Goal: Task Accomplishment & Management: Use online tool/utility

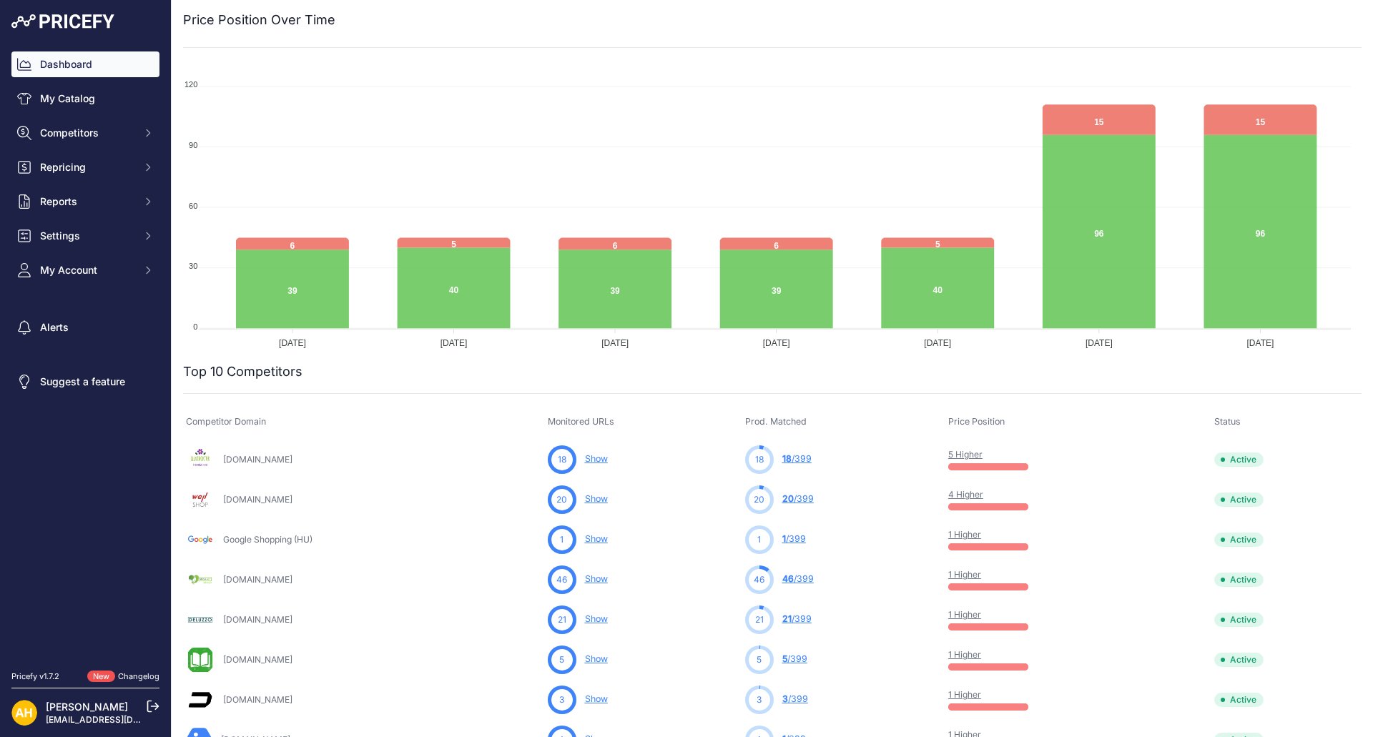
scroll to position [335, 0]
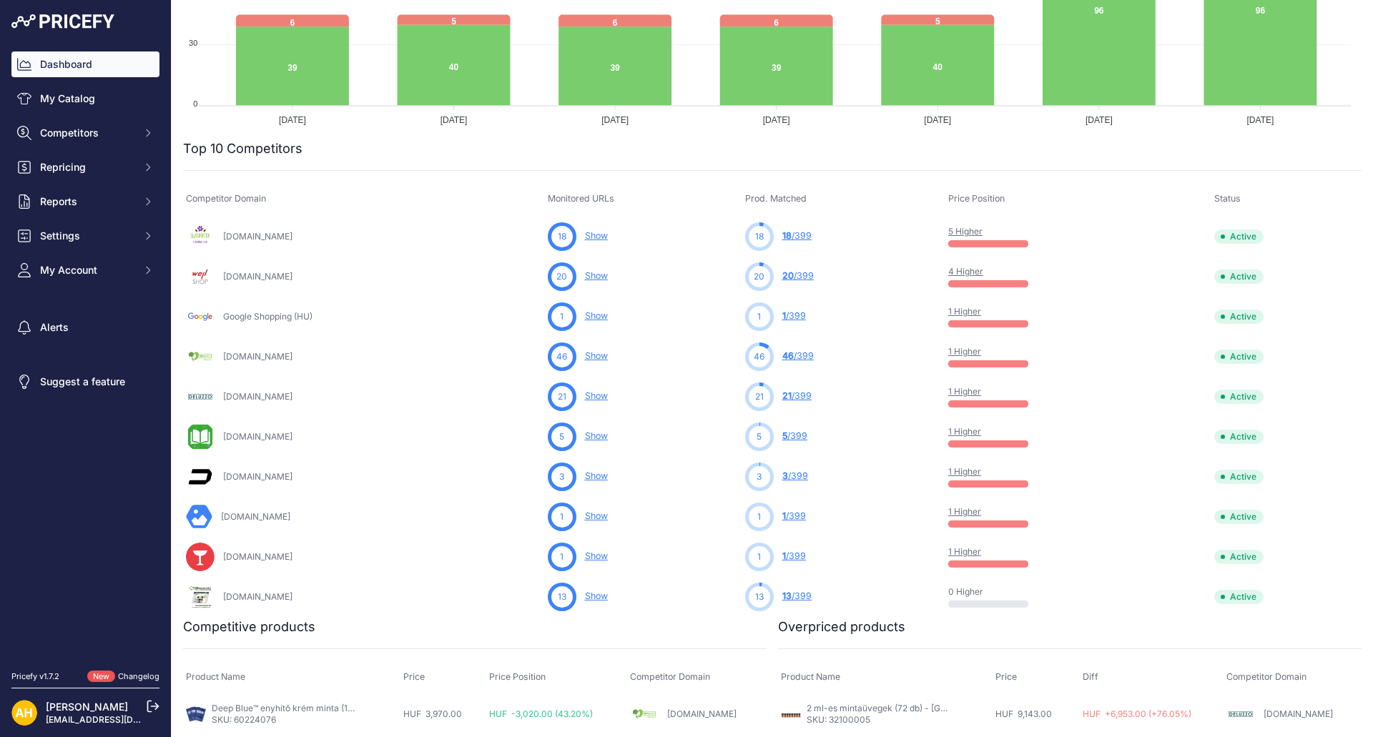
click at [960, 430] on link "1 Higher" at bounding box center [964, 431] width 33 height 11
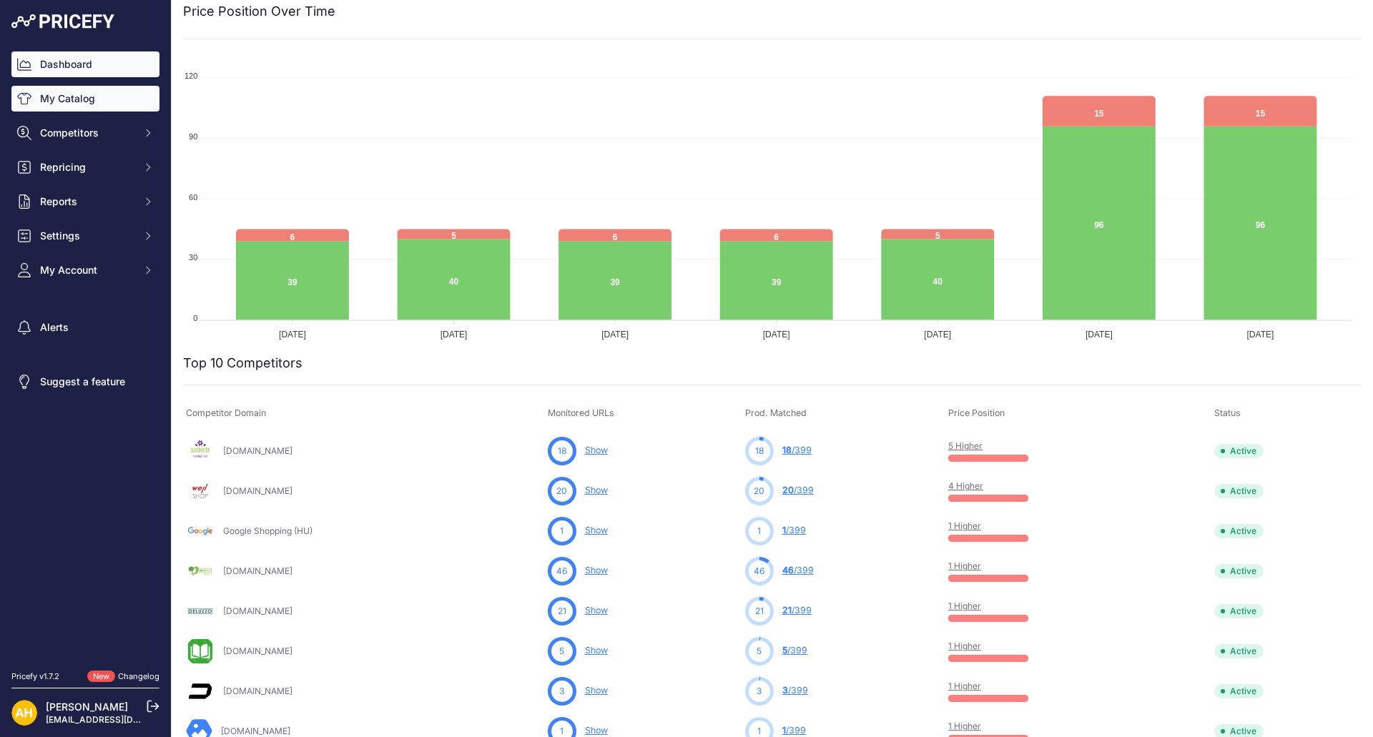
click at [69, 96] on link "My Catalog" at bounding box center [85, 99] width 148 height 26
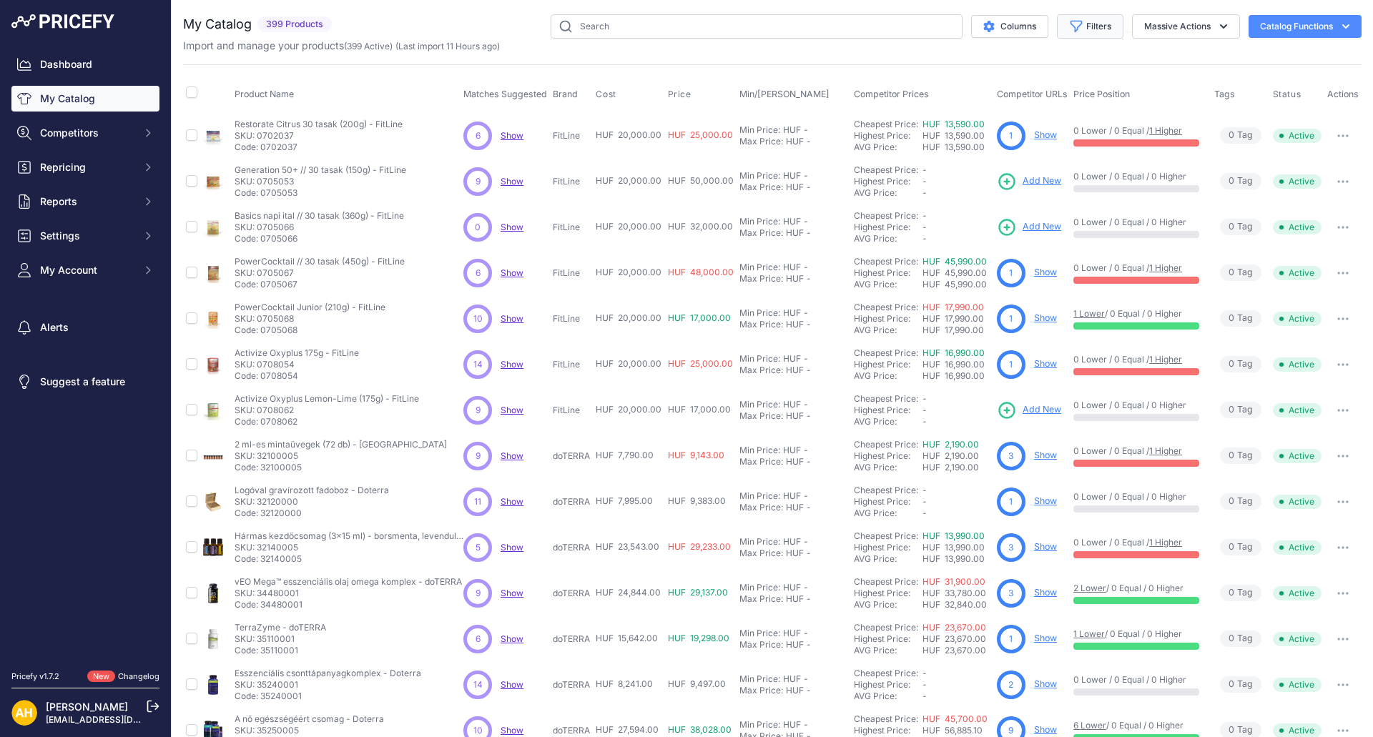
drag, startPoint x: 1018, startPoint y: 20, endPoint x: 1093, endPoint y: 34, distance: 76.4
click at [1123, 56] on div "My Catalog 399 Products" at bounding box center [772, 429] width 1178 height 830
click at [1089, 29] on button "Filters" at bounding box center [1090, 26] width 66 height 24
click at [1008, 205] on select "Select an option doTERRA FitLine MESE TEA MyFlame Vonia" at bounding box center [1042, 201] width 137 height 24
select select "doTERRA"
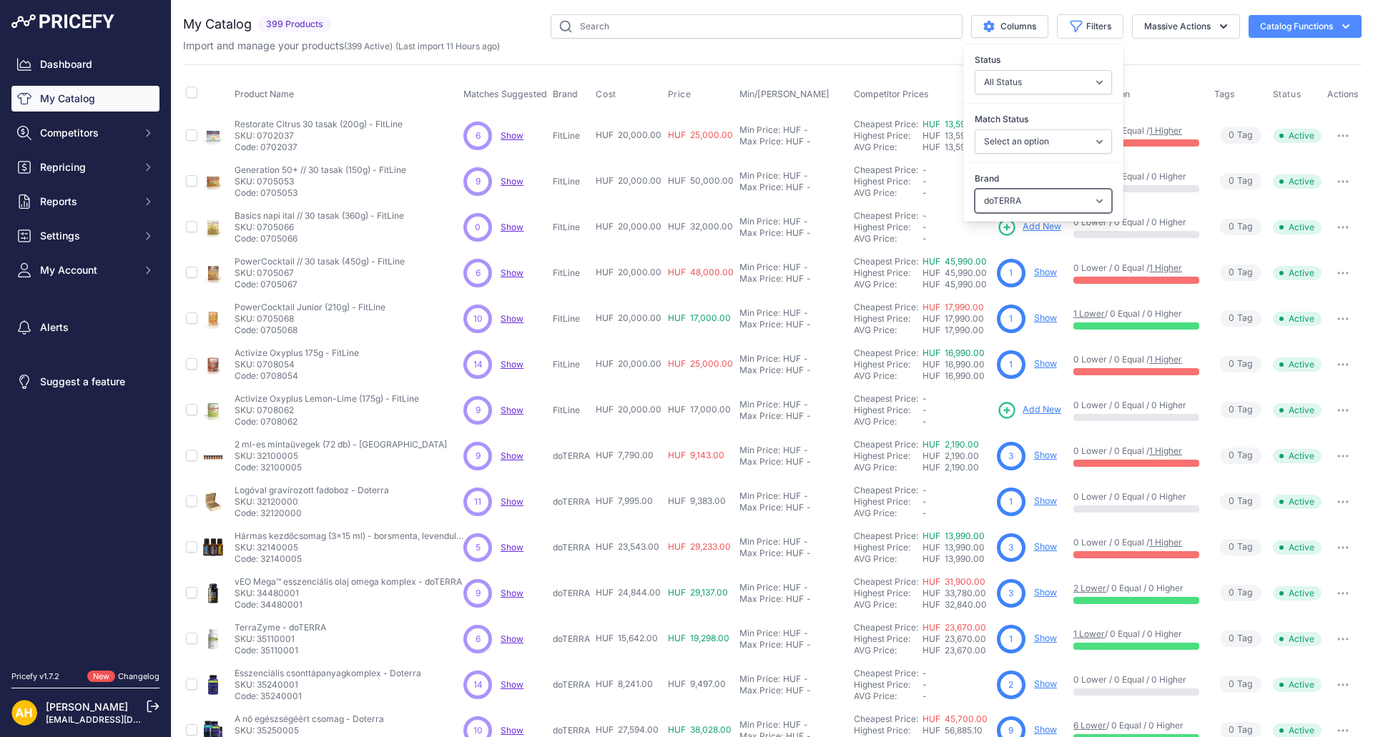
click at [974, 189] on select "Select an option doTERRA FitLine MESE TEA MyFlame Vonia" at bounding box center [1042, 201] width 137 height 24
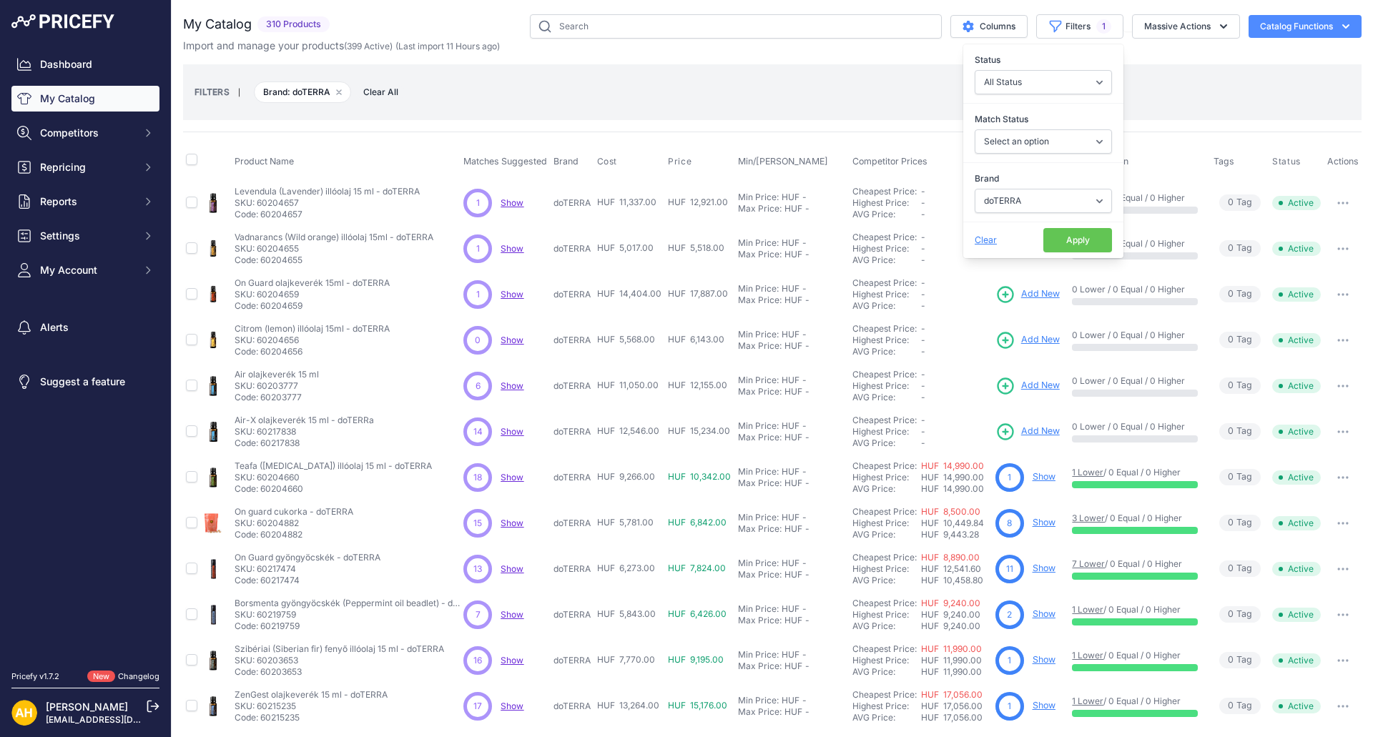
click at [1059, 236] on button "Apply" at bounding box center [1077, 240] width 69 height 24
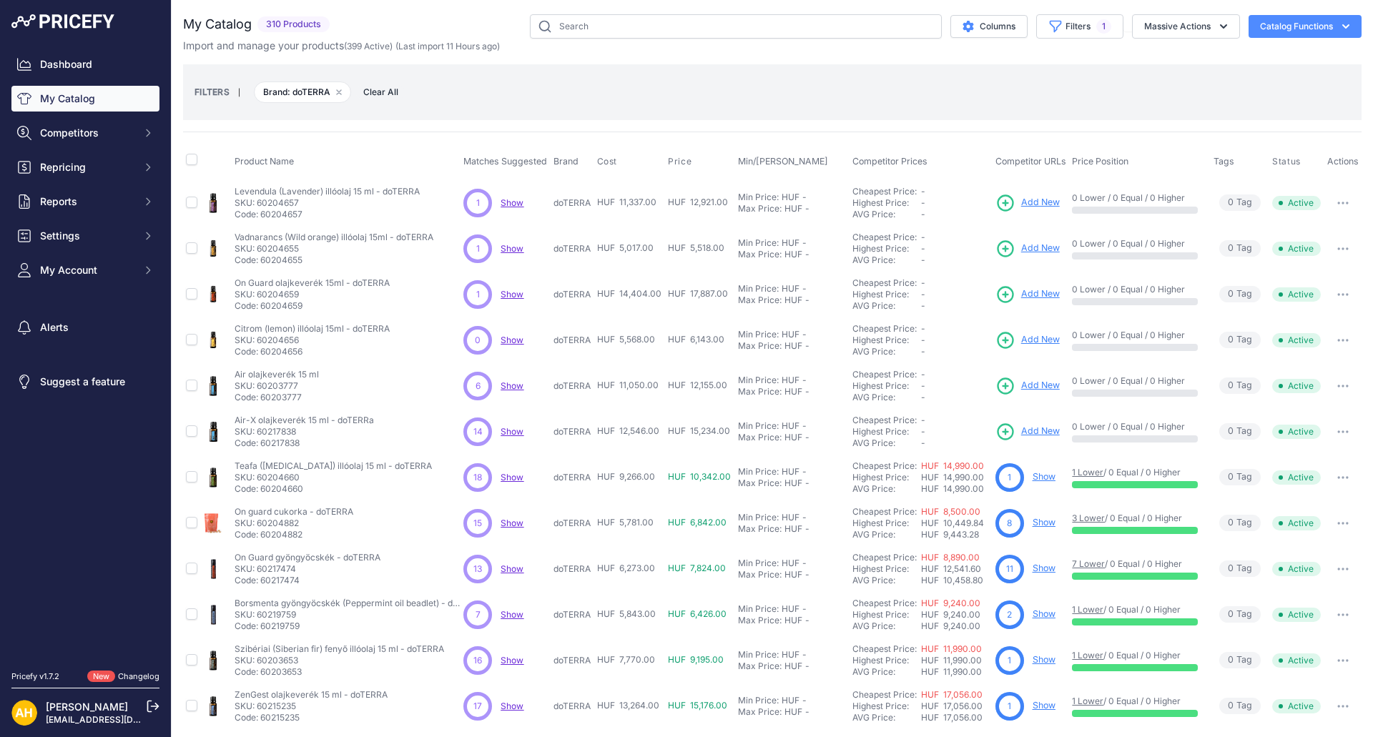
click at [516, 524] on span "Show" at bounding box center [511, 523] width 23 height 11
click at [1047, 524] on link "Show" at bounding box center [1043, 522] width 23 height 11
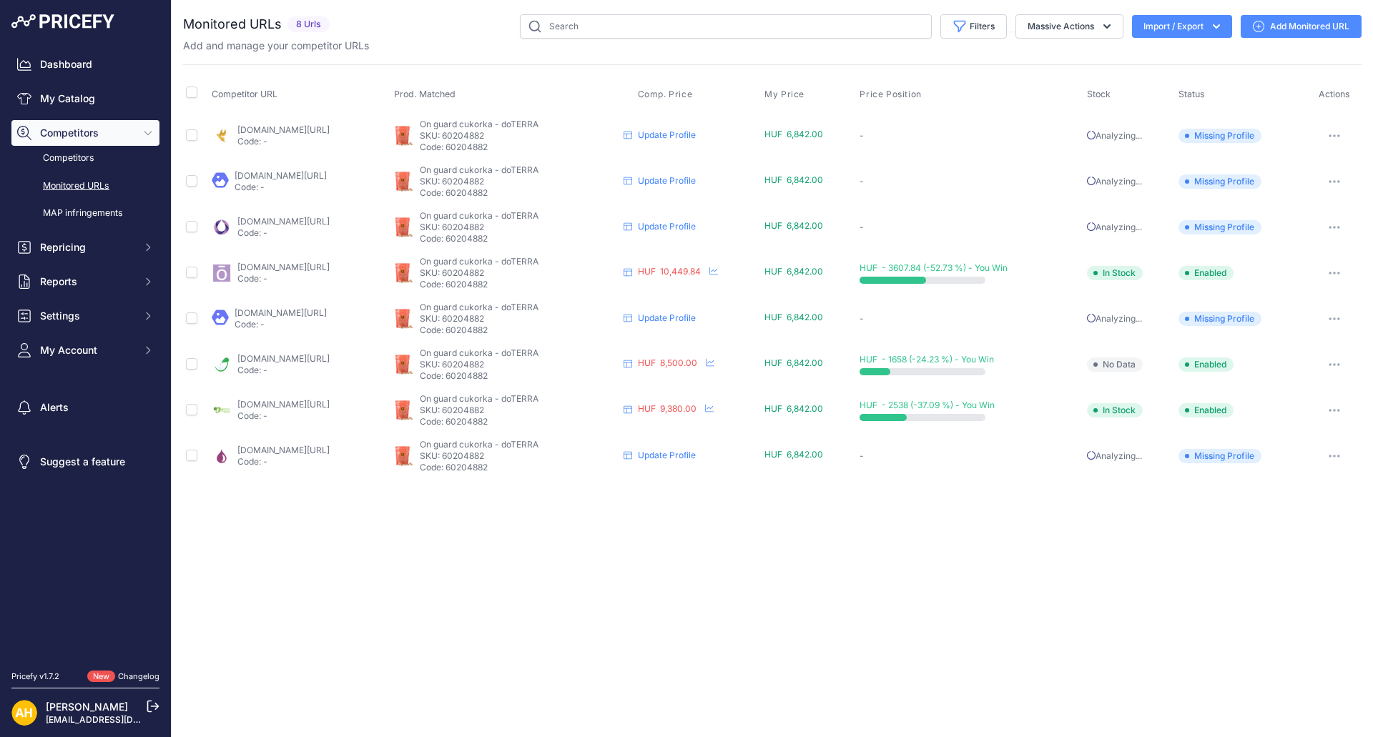
click at [1290, 23] on link "Add Monitored URL" at bounding box center [1300, 26] width 121 height 23
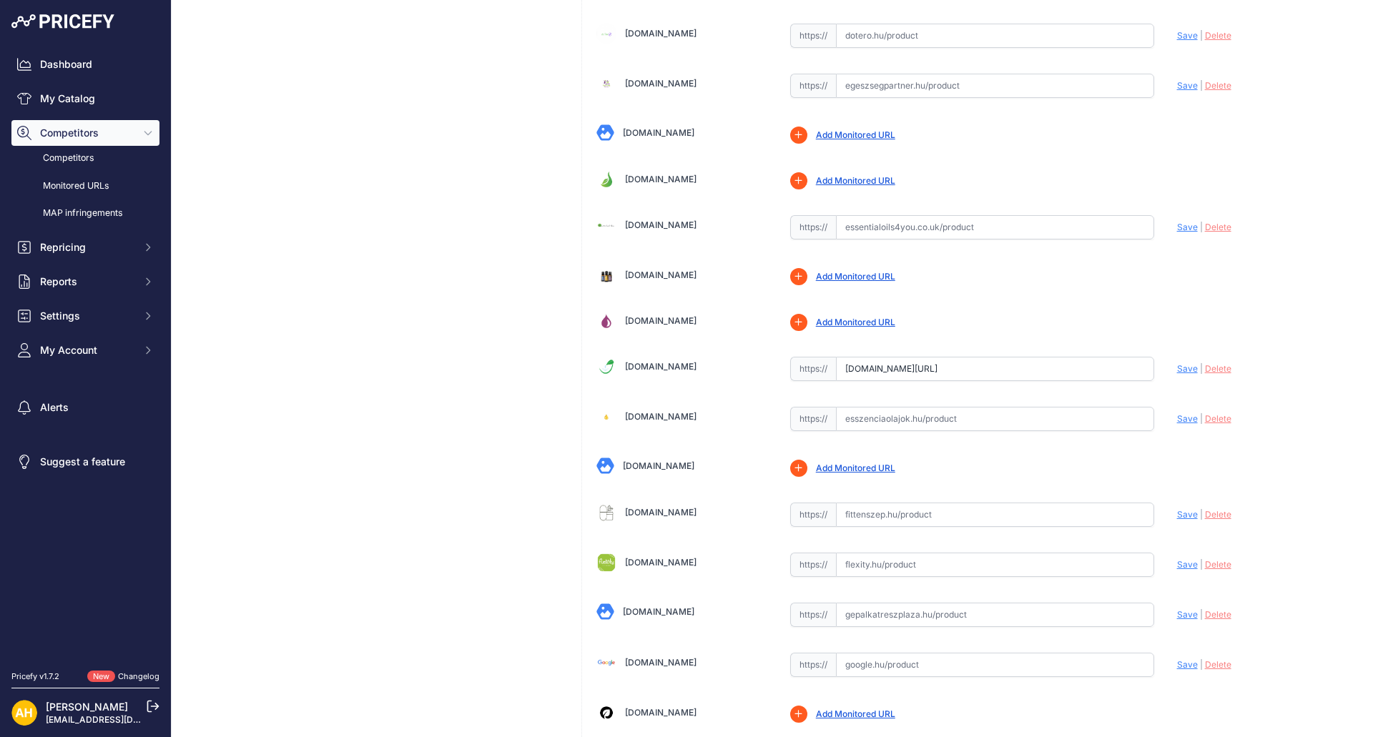
scroll to position [2459, 0]
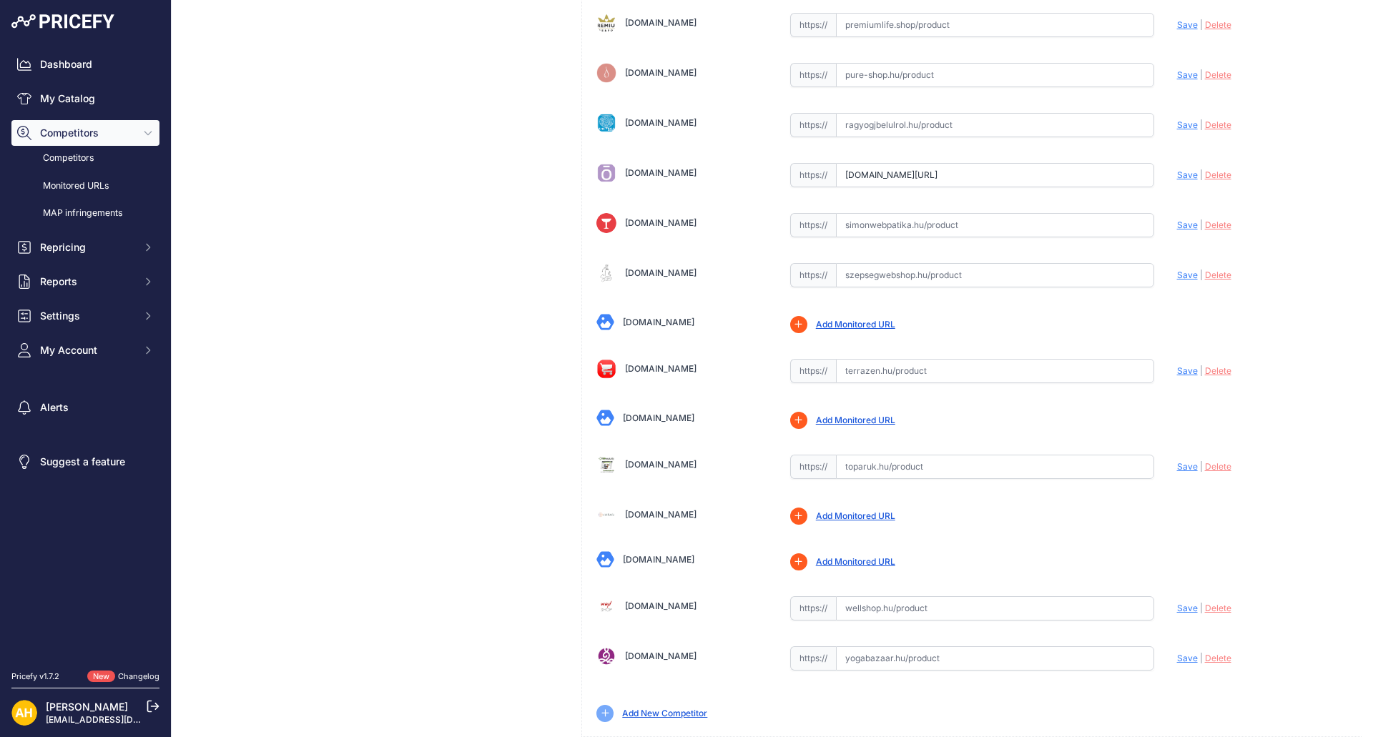
click at [977, 367] on input "text" at bounding box center [995, 371] width 318 height 24
paste input "https://www.terrazen.hu/termek/doterra-on-guard-cukorka"
drag, startPoint x: 892, startPoint y: 371, endPoint x: 552, endPoint y: 346, distance: 340.5
click at [1178, 367] on span "Save" at bounding box center [1187, 370] width 21 height 11
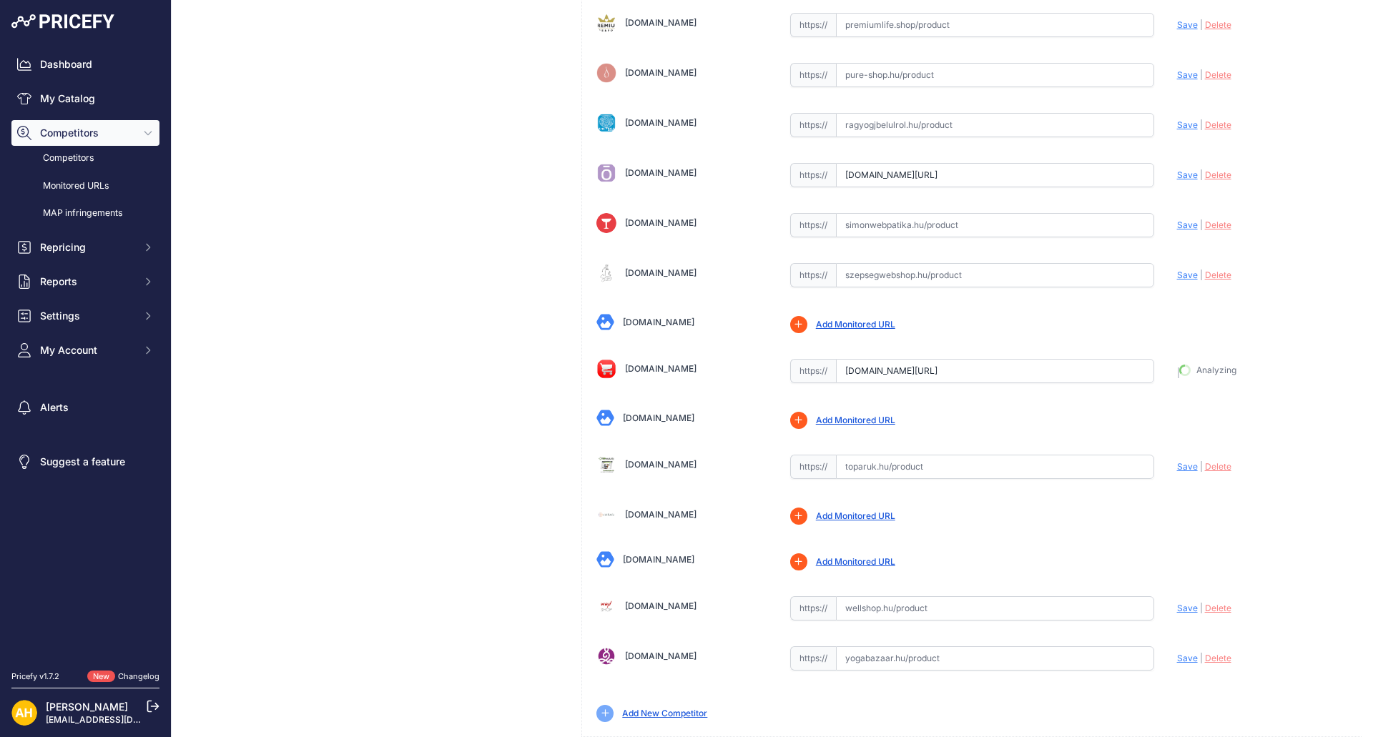
type input "https://terrazen.hu/termek/doterra-on-guard-cukorka?prirule_jdsnikfkfjsd=8997"
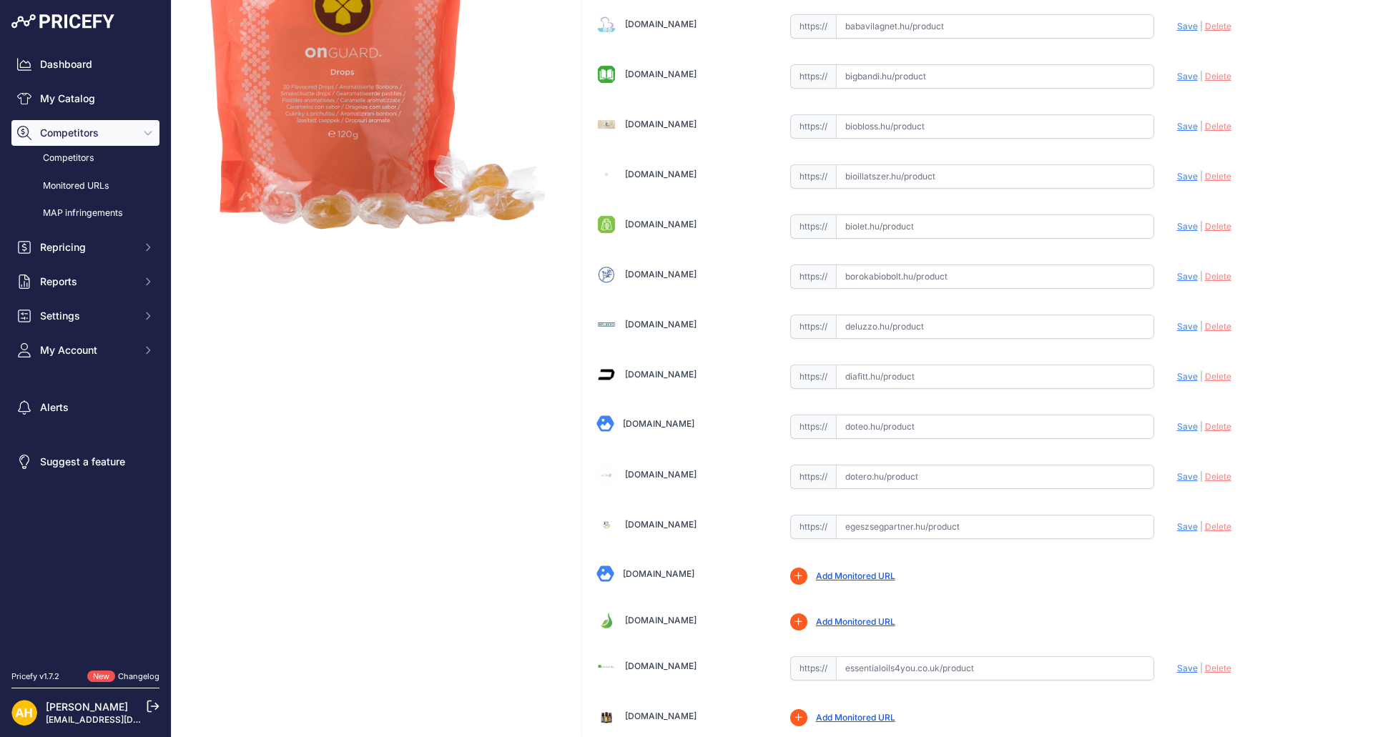
scroll to position [0, 0]
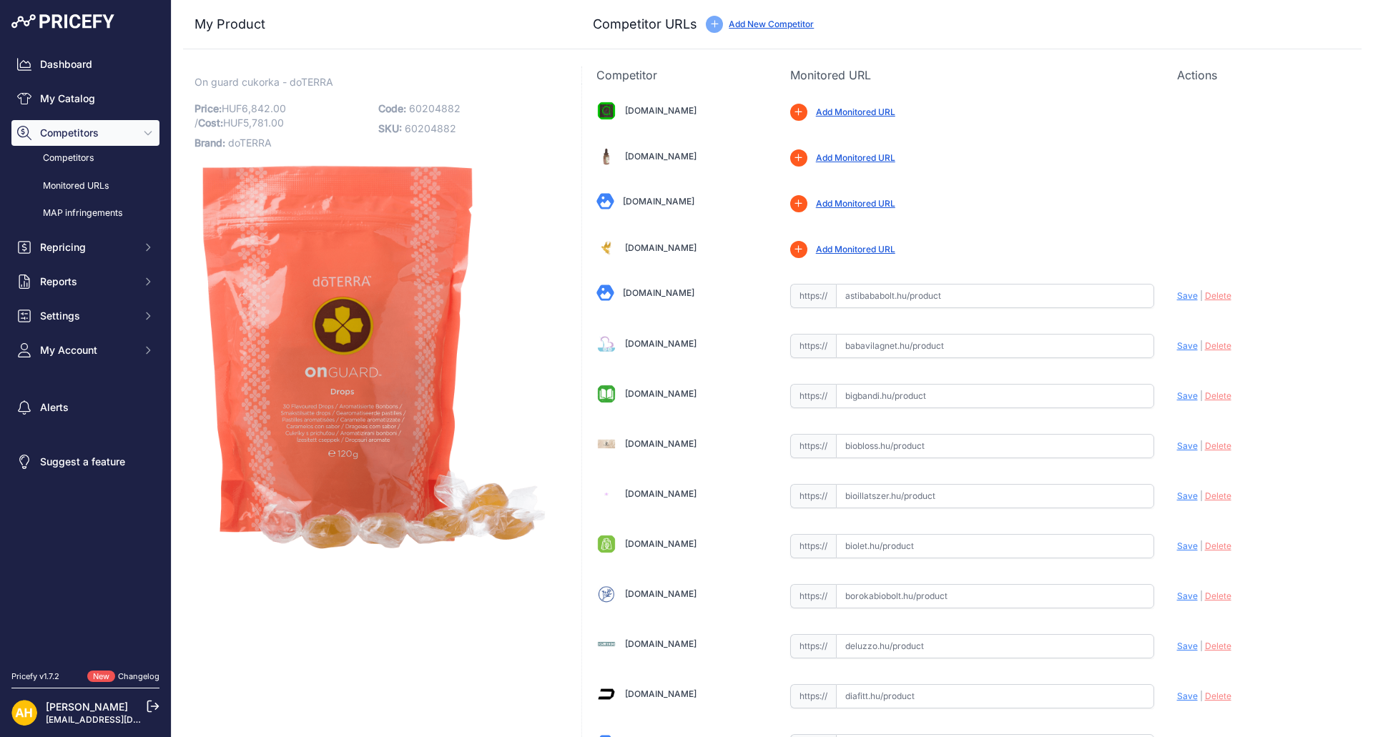
click at [855, 157] on link "Add Monitored URL" at bounding box center [855, 157] width 79 height 11
click at [859, 154] on link "Add Monitored URL" at bounding box center [855, 157] width 79 height 11
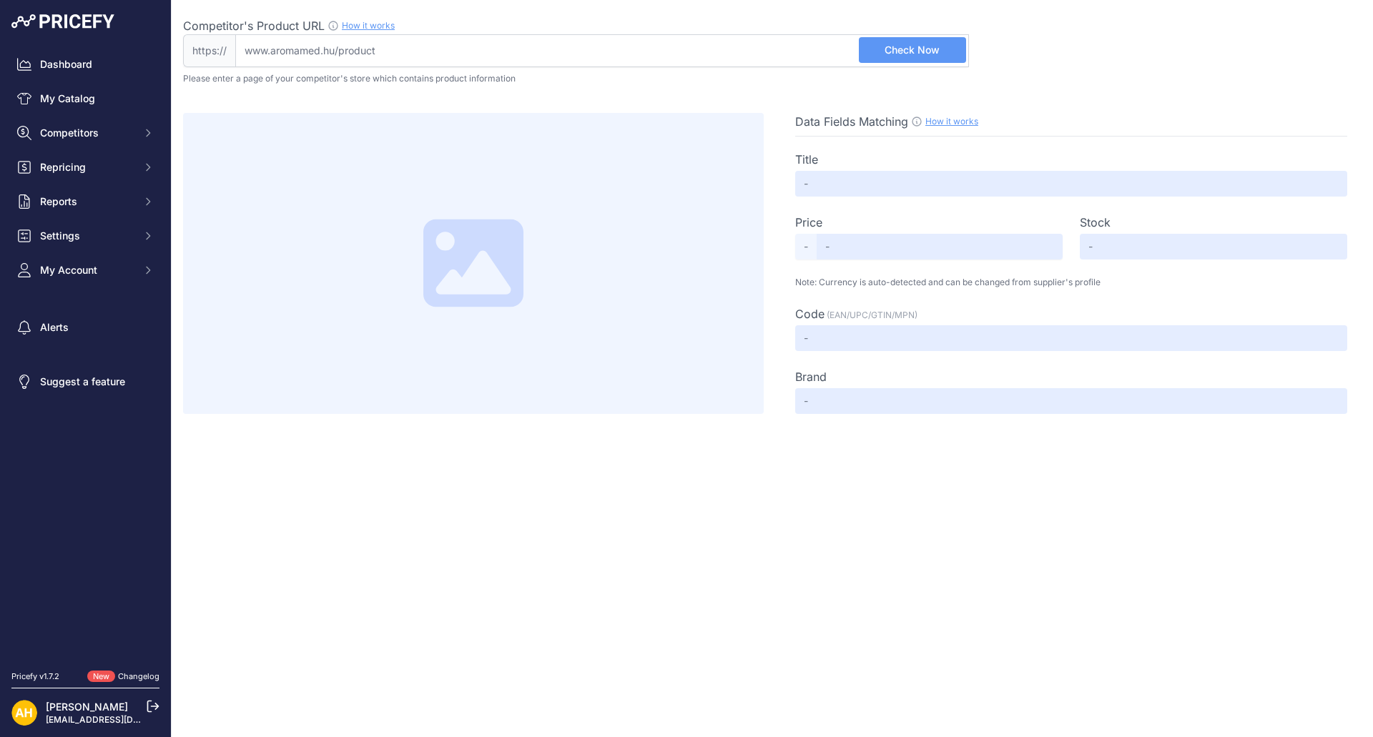
click at [368, 50] on input "Competitor's Product URL How it works In order to create your competitor's extr…" at bounding box center [602, 50] width 734 height 33
paste input "[URL][DOMAIN_NAME]"
drag, startPoint x: 280, startPoint y: 48, endPoint x: 0, endPoint y: 39, distance: 279.7
click at [0, 41] on div "Dashboard My Catalog Competitors Competitors Monitored URLs MAP infringements R…" at bounding box center [686, 368] width 1373 height 737
type input "aromamed.hu/termekek/on-guard/on-guard-torokfertotlenito-cukorka/"
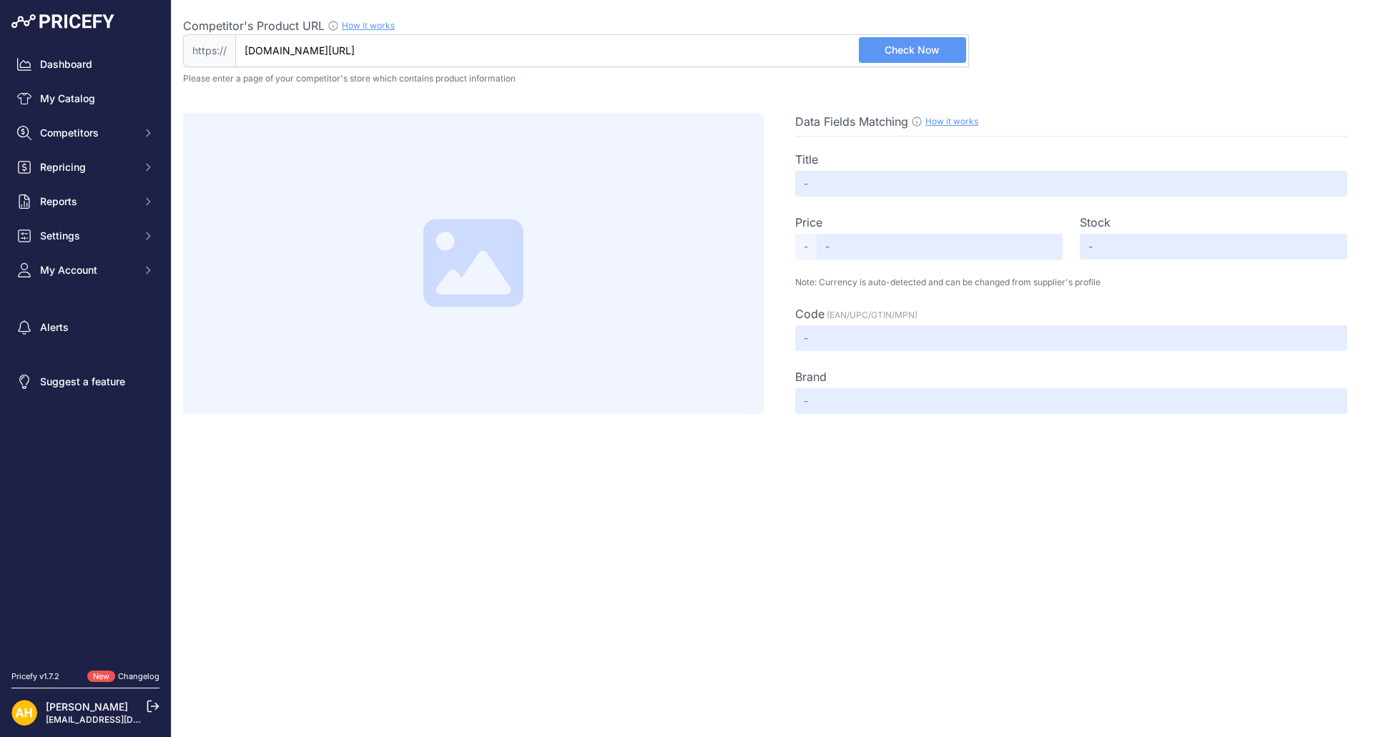
click at [920, 46] on span "Check Now" at bounding box center [911, 50] width 55 height 14
type input "doTERRA On Guard™ Torokfertőtlenítő cukorka"
type input "Not Found"
type input "60204882"
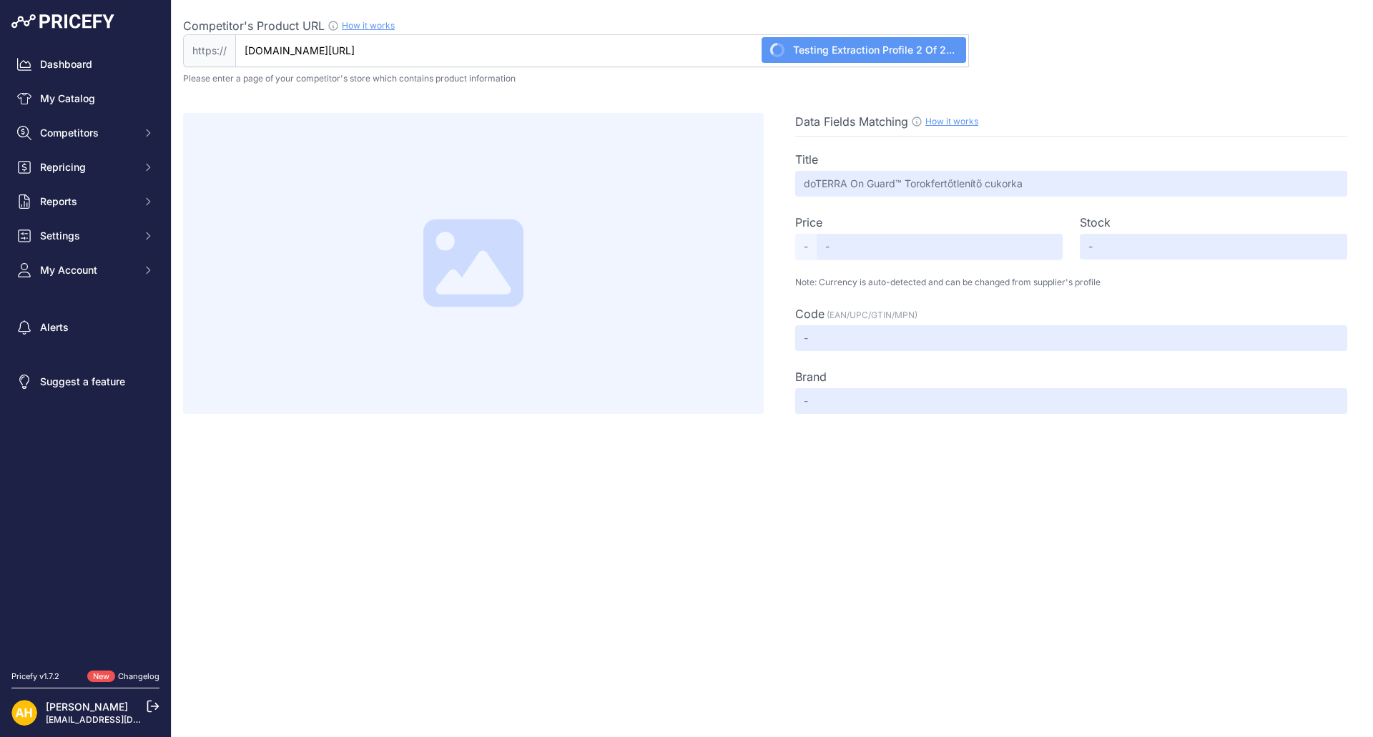
type input "Not Found"
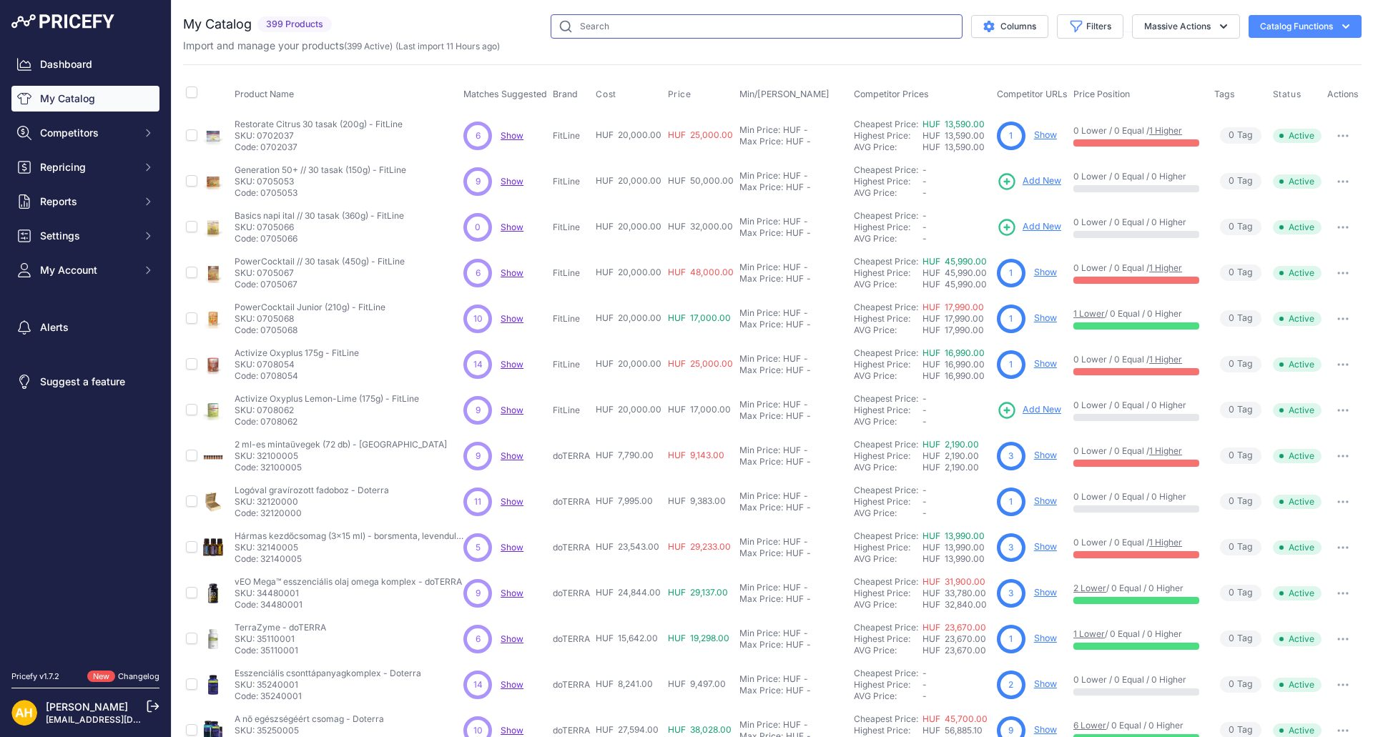
click at [715, 26] on input "text" at bounding box center [757, 26] width 412 height 24
type input "frankincense"
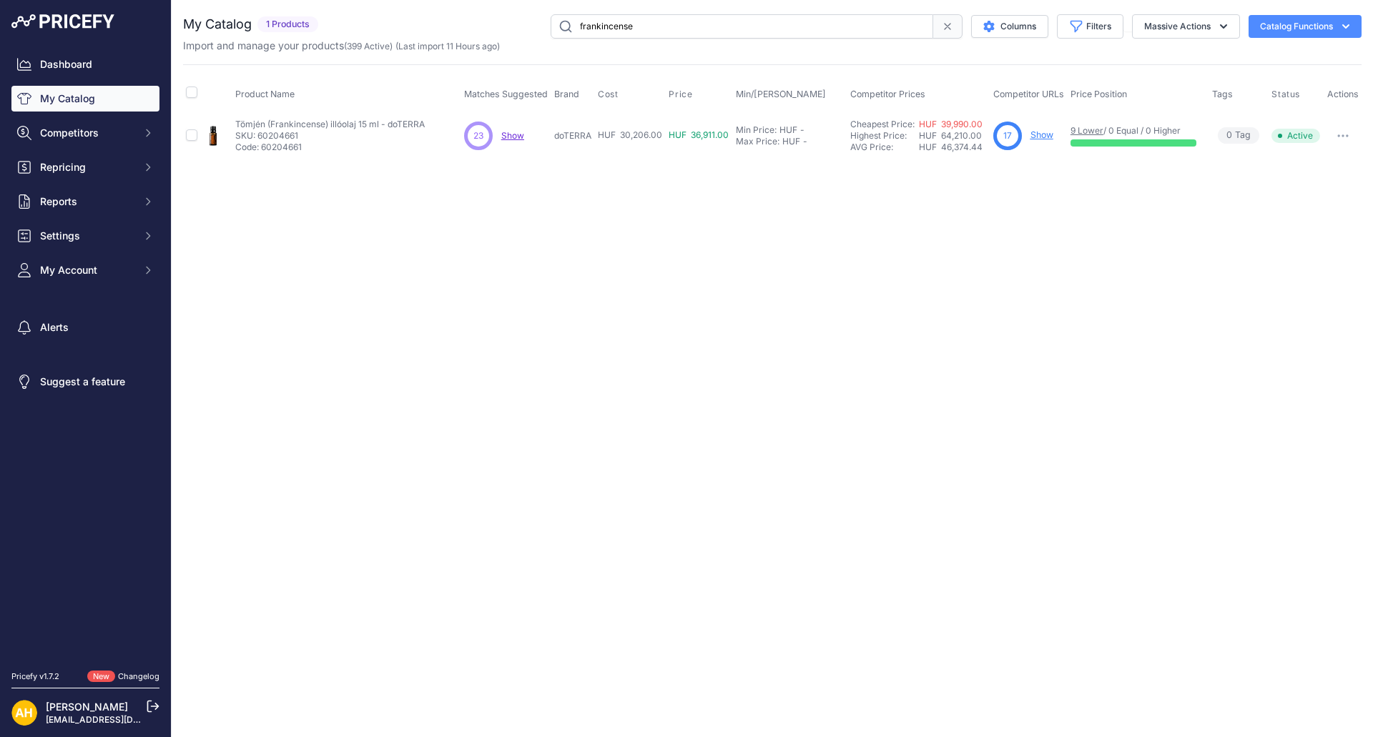
click at [1047, 132] on link "Show" at bounding box center [1041, 134] width 23 height 11
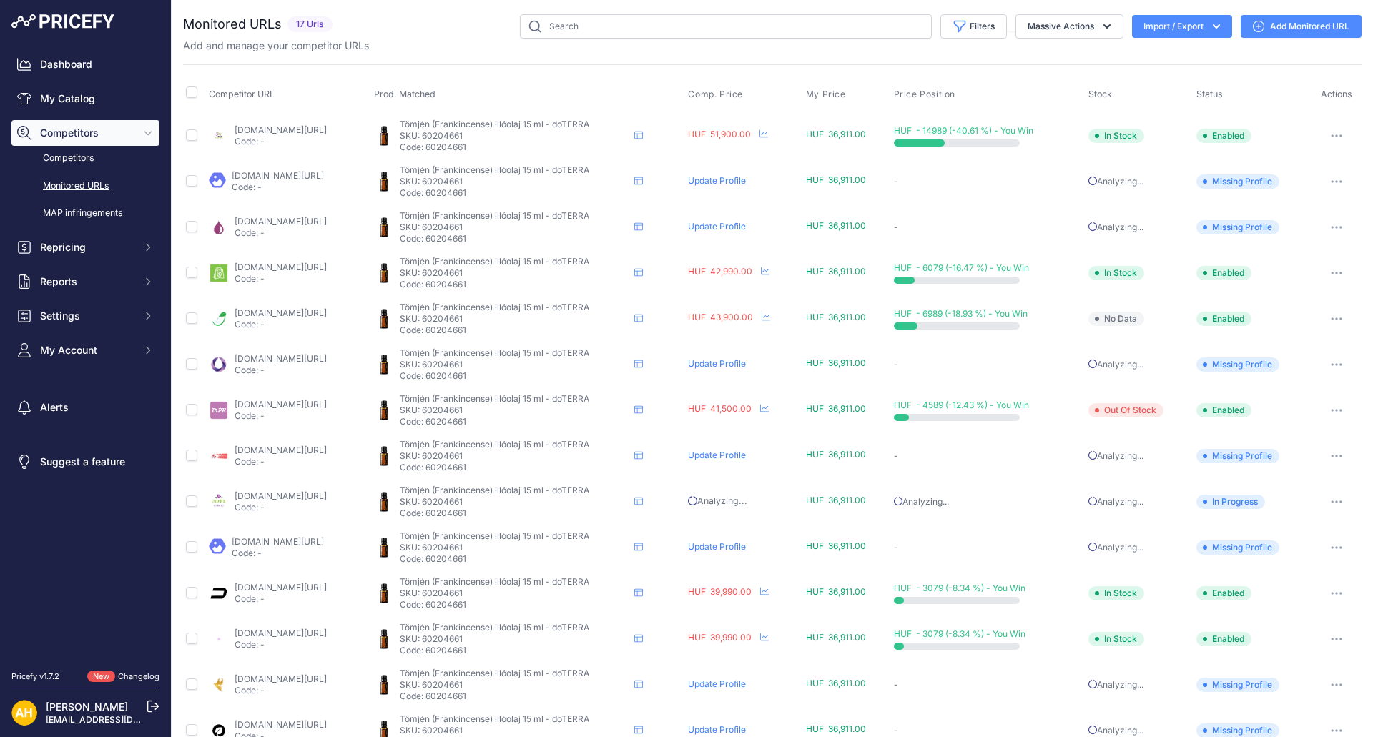
click at [1171, 64] on div "Competitor URL Prod. Matched Comp. Price My Price" at bounding box center [772, 477] width 1178 height 826
click at [1297, 23] on link "Add Monitored URL" at bounding box center [1300, 26] width 121 height 23
click at [577, 24] on input "text" at bounding box center [726, 26] width 412 height 24
paste input "https://olajkultura.hu/termek/doterra-tomjen-illoolaj-15-ml-frankincense/"
type input "https://olajkultura.hu/termek/doterra-tomjen-illoolaj-15-ml-frankincense/"
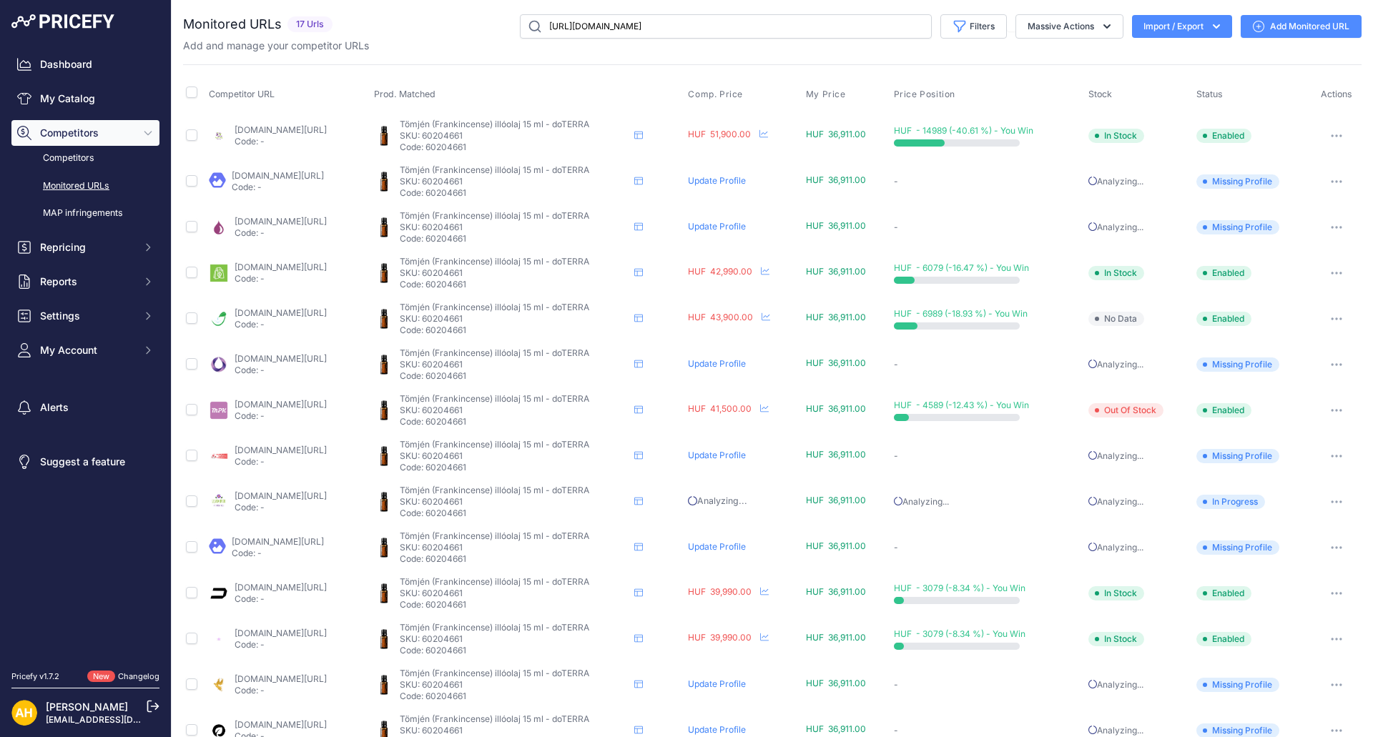
click at [1190, 60] on div "Monitored URLs 17 Urls" at bounding box center [772, 452] width 1178 height 877
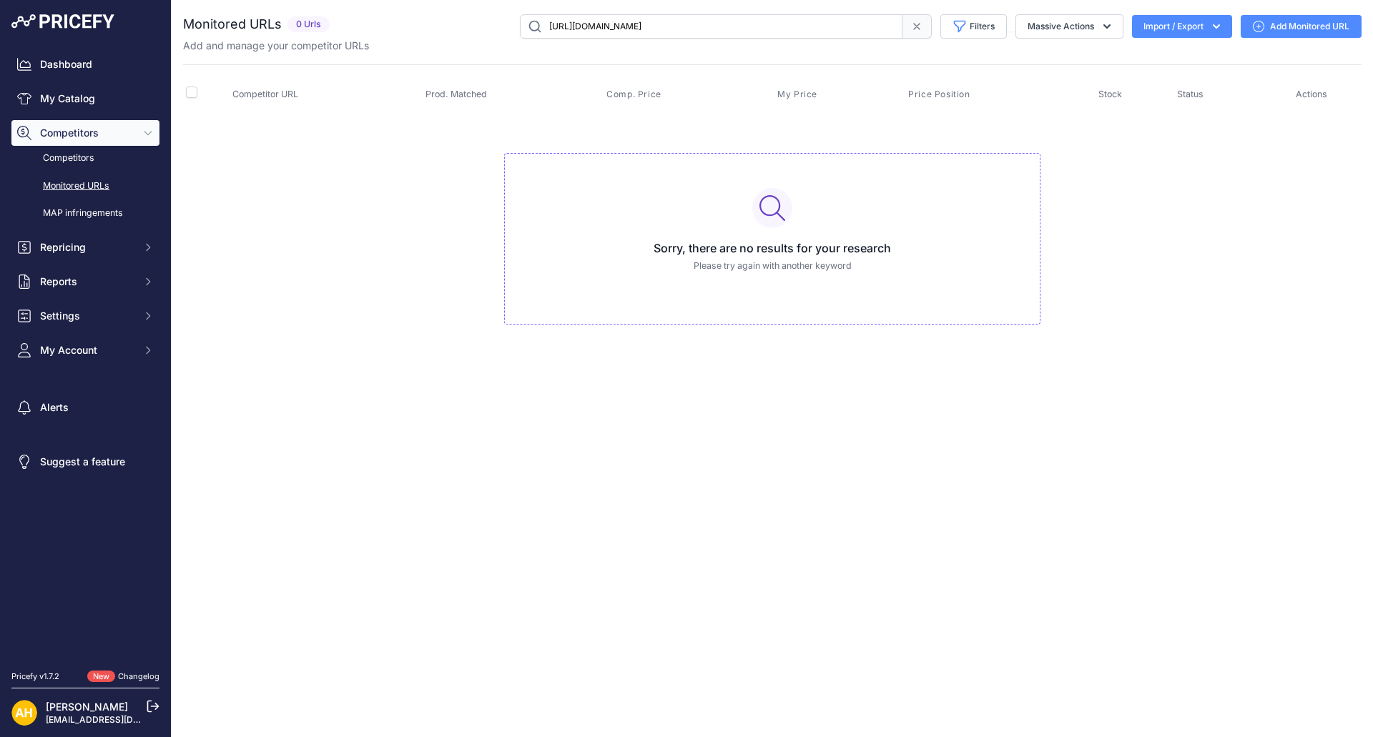
drag, startPoint x: 394, startPoint y: 224, endPoint x: 372, endPoint y: 187, distance: 43.3
click at [395, 224] on td "Sorry, there are no results for your research Please try again with another key…" at bounding box center [772, 232] width 1178 height 241
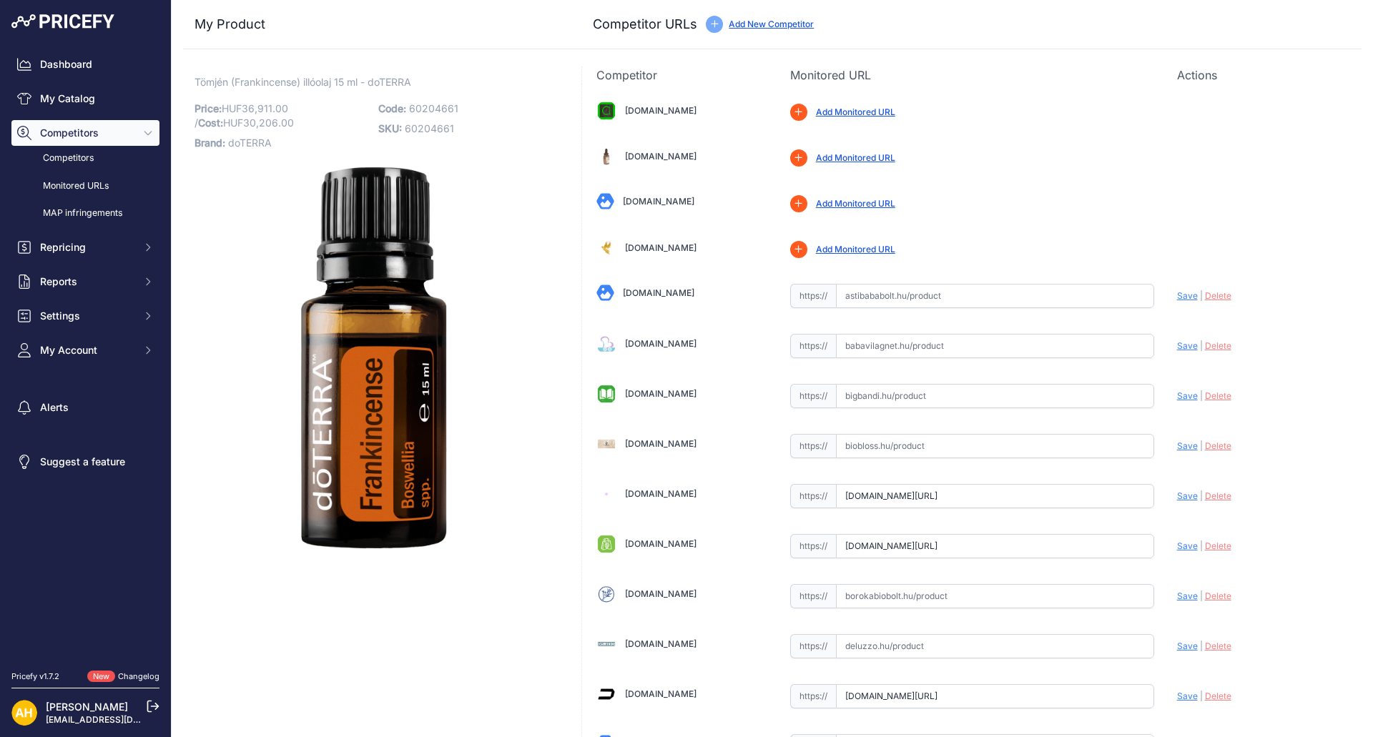
click at [847, 157] on link "Add Monitored URL" at bounding box center [855, 157] width 79 height 11
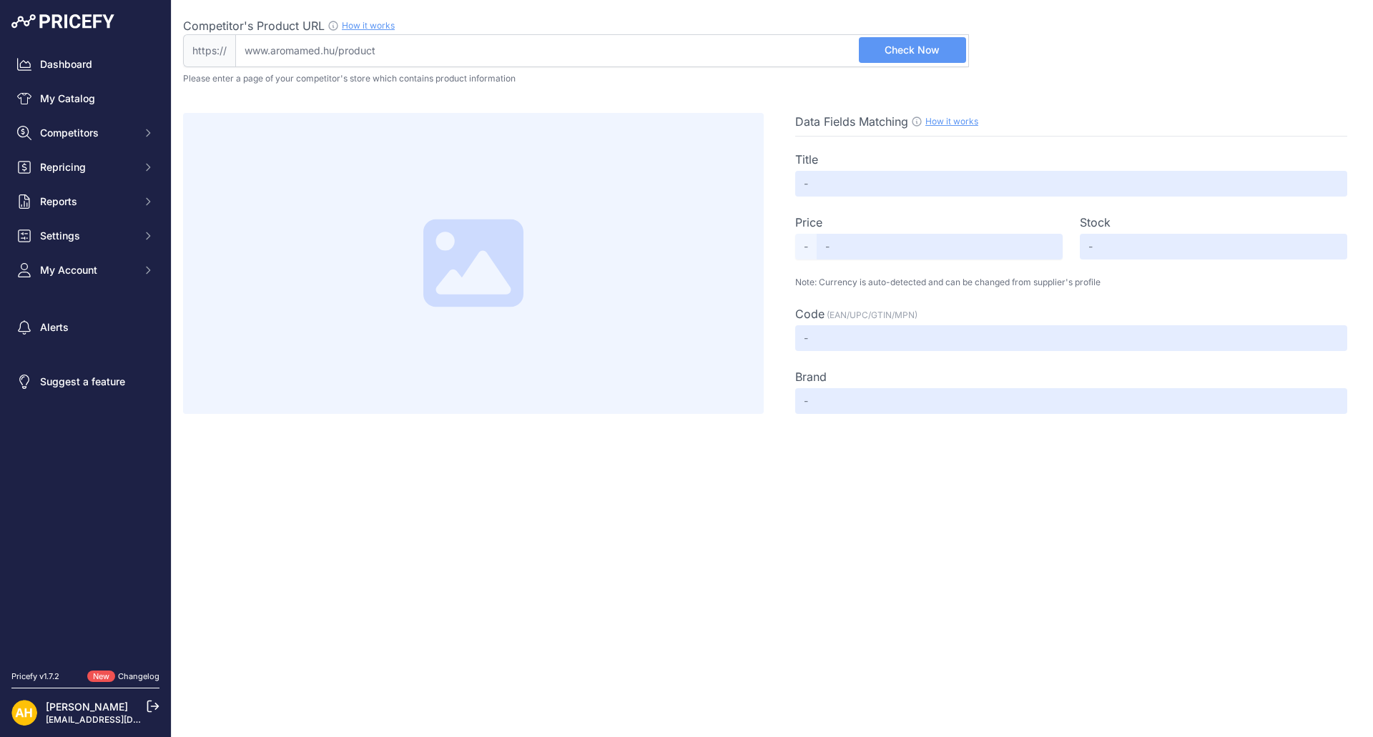
click at [388, 50] on input "Competitor's Product URL How it works In order to create your competitor's extr…" at bounding box center [602, 50] width 734 height 33
paste input "https://aromamed.hu/termekek/esszencialis-olajok/onallo-esszenciak/frankincense…"
type input "aromamed.hu/termekek/esszencialis-olajok/onallo-esszenciak/frankincense-tomjen/"
click at [902, 52] on span "Check Now" at bounding box center [911, 50] width 55 height 14
type input "doTERRA Frankincense Tömjén illóolaj 15ml"
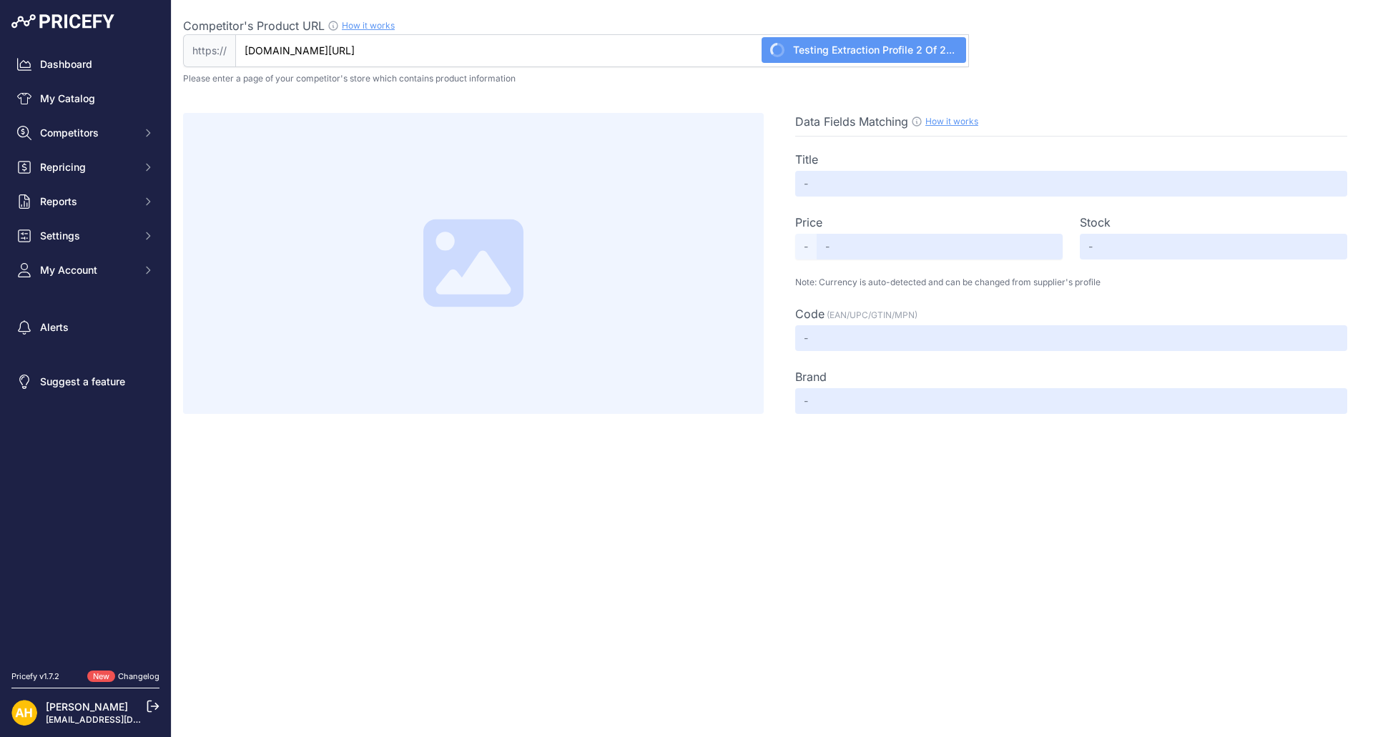
type input "Not Found"
type input "60204661"
type input "Not Found"
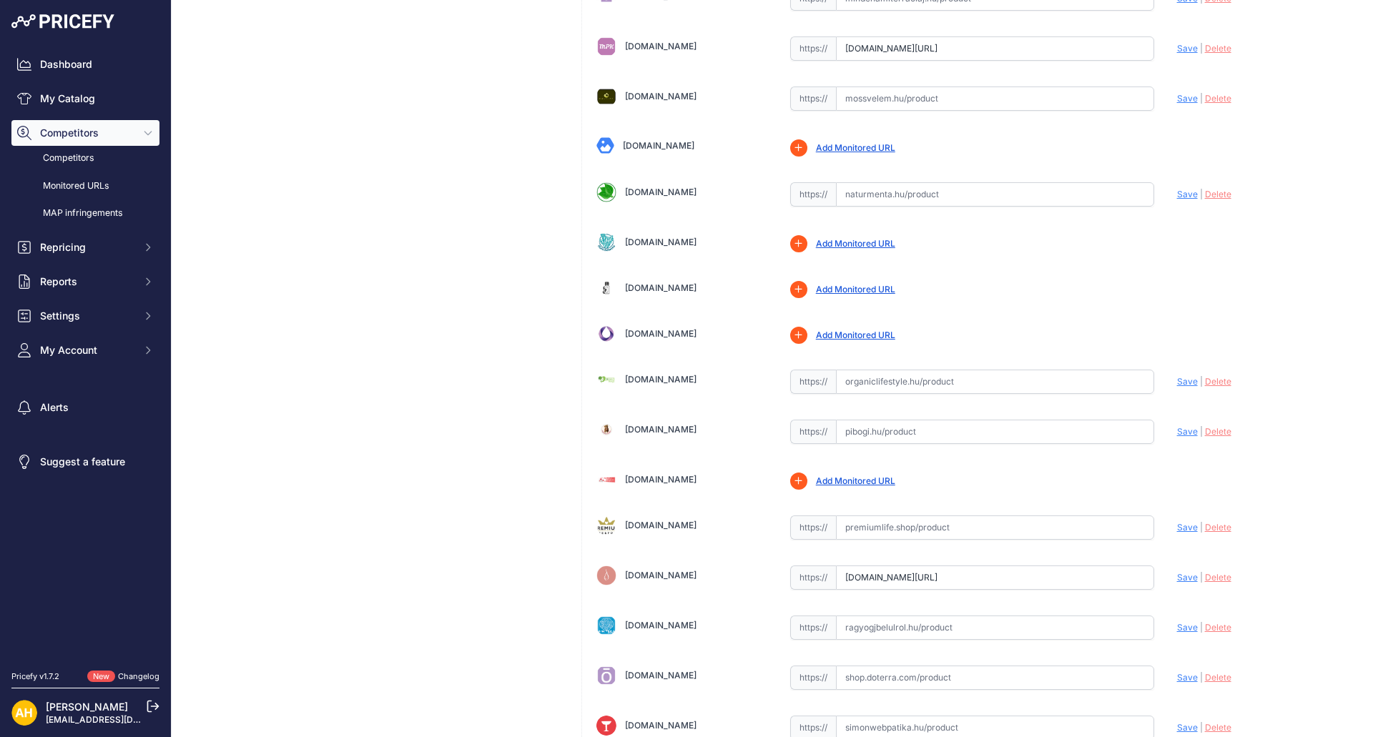
scroll to position [2002, 0]
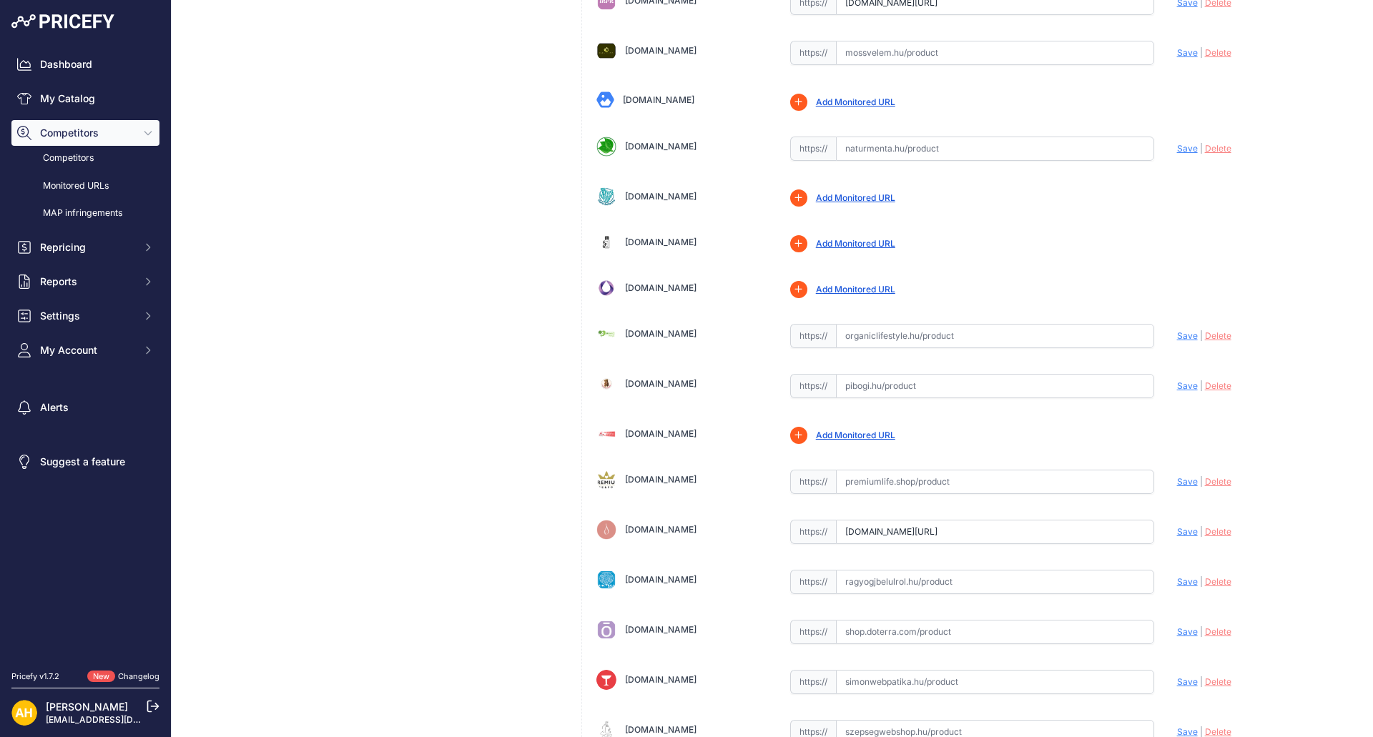
click at [849, 239] on link "Add Monitored URL" at bounding box center [855, 243] width 79 height 11
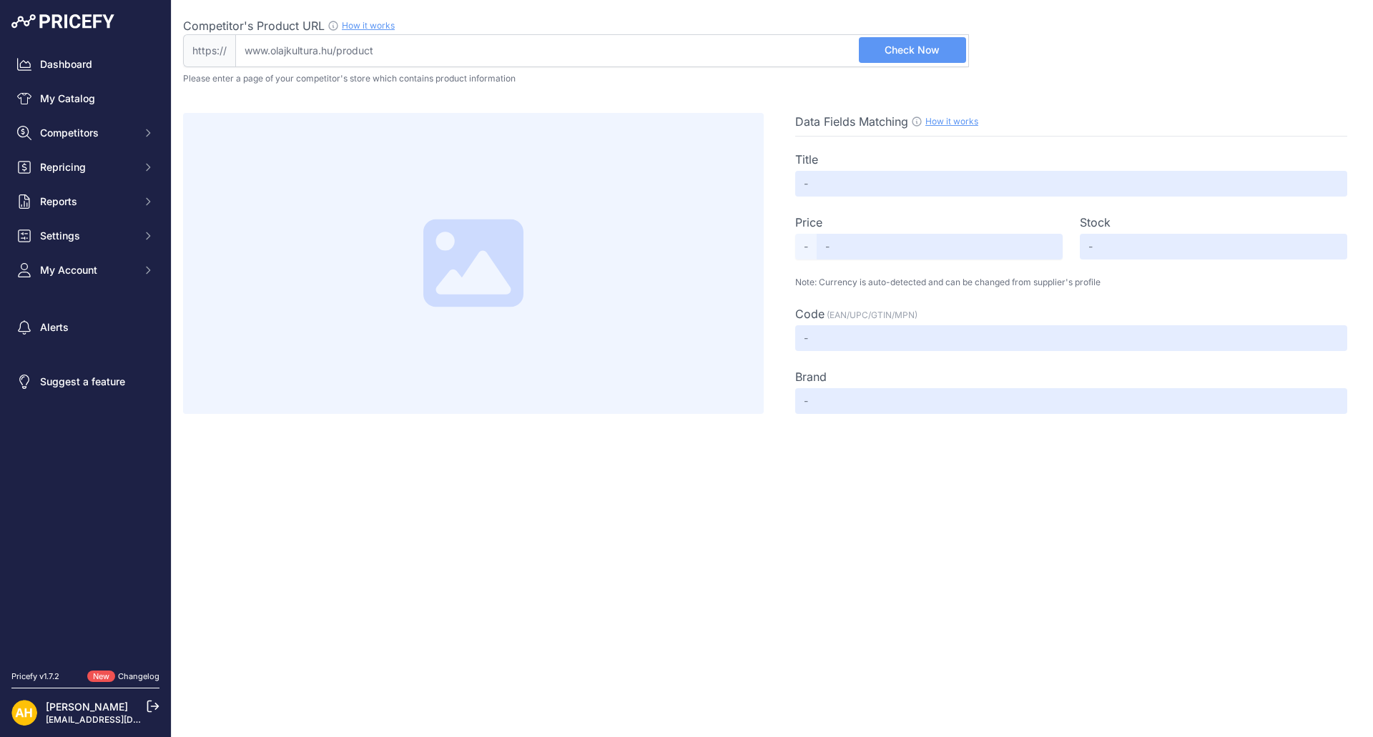
click at [600, 56] on input "Competitor's Product URL How it works In order to create your competitor's extr…" at bounding box center [602, 50] width 734 height 33
paste input "[URL][DOMAIN_NAME]"
drag, startPoint x: 124, startPoint y: 31, endPoint x: 0, endPoint y: -62, distance: 154.7
click at [0, 0] on html "Lorem Ipsum Close Dashboard My Catalog Competitors Competitors Monitored URLs M…" at bounding box center [686, 368] width 1373 height 737
type input "[DOMAIN_NAME][URL]"
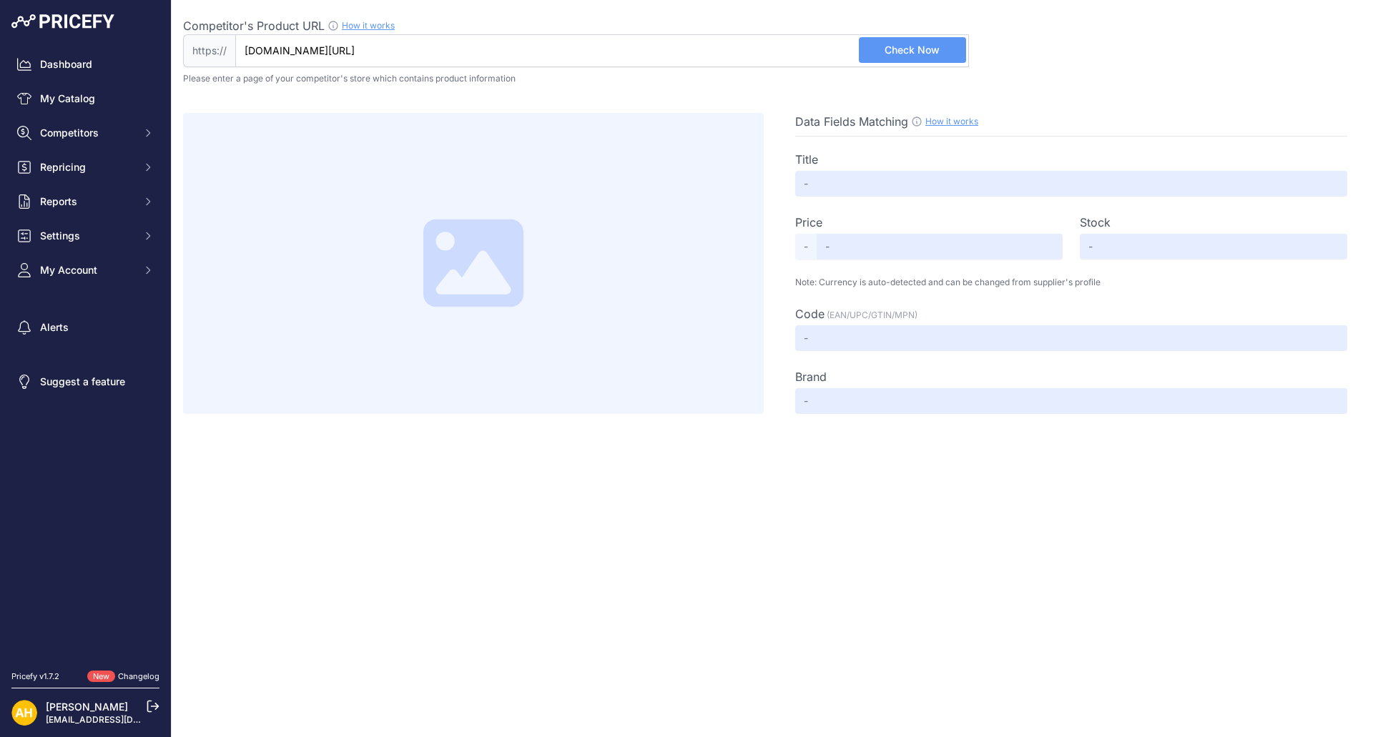
click at [919, 48] on span "Check Now" at bounding box center [911, 50] width 55 height 14
